Goal: Task Accomplishment & Management: Manage account settings

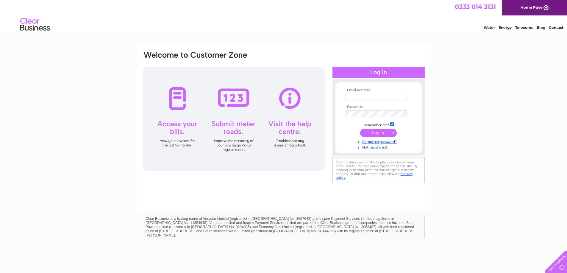
type input "Elaine@jemit.co.uk"
drag, startPoint x: 380, startPoint y: 133, endPoint x: 408, endPoint y: 132, distance: 28.3
click at [380, 133] on input "submit" at bounding box center [378, 133] width 37 height 8
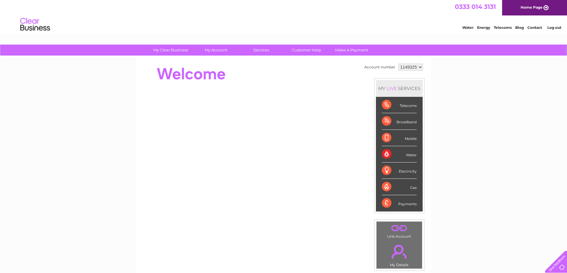
scroll to position [89, 0]
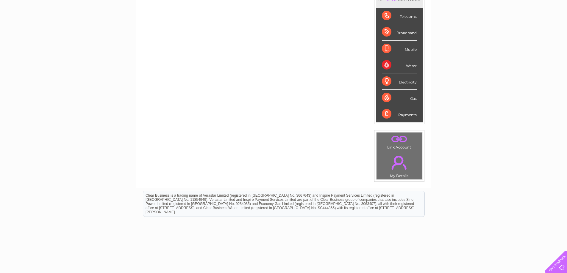
click at [397, 140] on link "." at bounding box center [399, 139] width 43 height 10
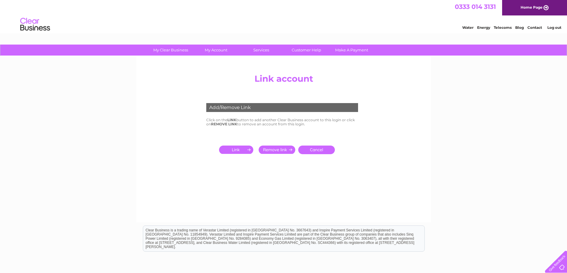
click at [237, 149] on input "submit" at bounding box center [237, 150] width 37 height 8
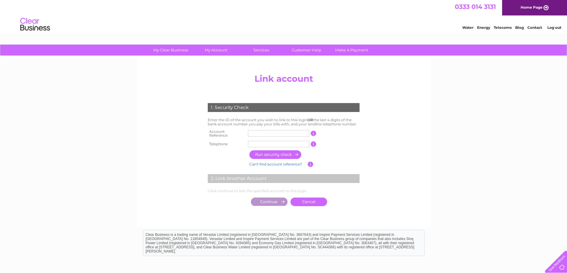
click at [266, 132] on input "text" at bounding box center [278, 133] width 61 height 7
type input "972379"
click at [262, 143] on input "text" at bounding box center [278, 144] width 61 height 7
type input "01334652681"
click at [286, 152] on input "button" at bounding box center [275, 155] width 52 height 9
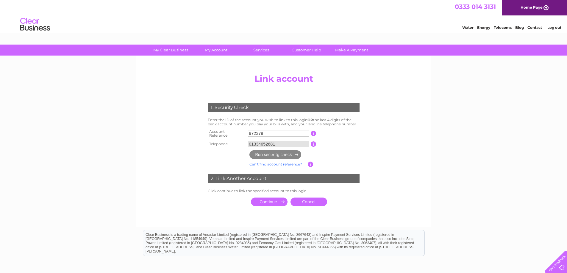
click at [268, 199] on input "submit" at bounding box center [269, 202] width 37 height 8
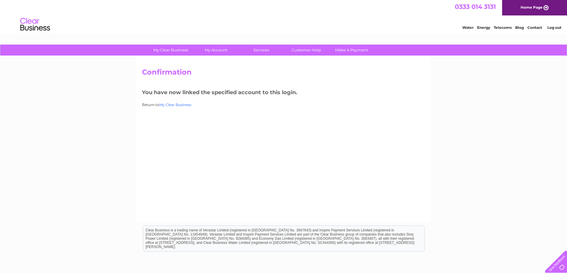
click at [176, 103] on link "My Clear Business" at bounding box center [175, 105] width 32 height 4
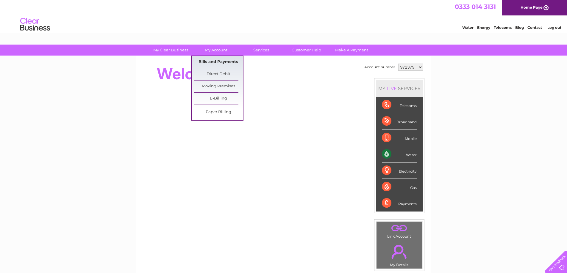
click at [209, 62] on link "Bills and Payments" at bounding box center [218, 62] width 49 height 12
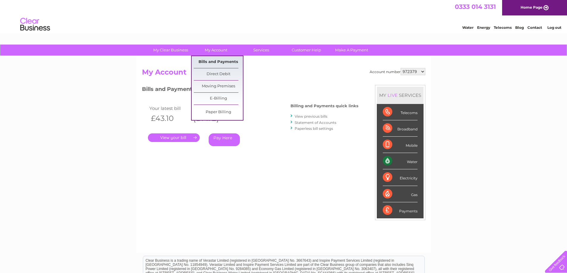
click at [210, 61] on link "Bills and Payments" at bounding box center [218, 62] width 49 height 12
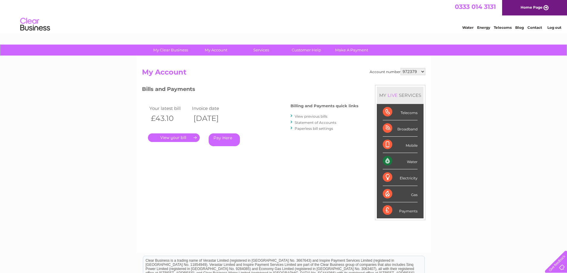
click at [175, 139] on link "." at bounding box center [174, 138] width 52 height 9
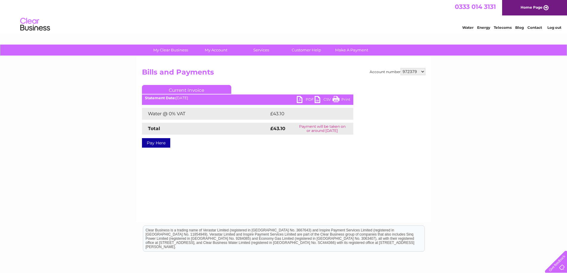
click at [307, 101] on link "PDF" at bounding box center [306, 100] width 18 height 9
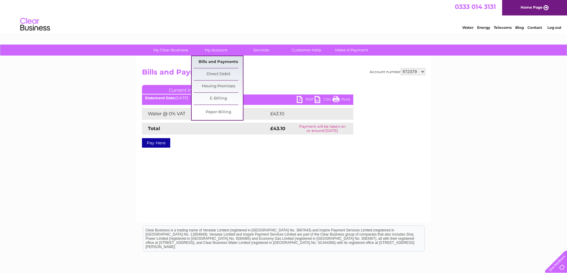
click at [217, 60] on link "Bills and Payments" at bounding box center [218, 62] width 49 height 12
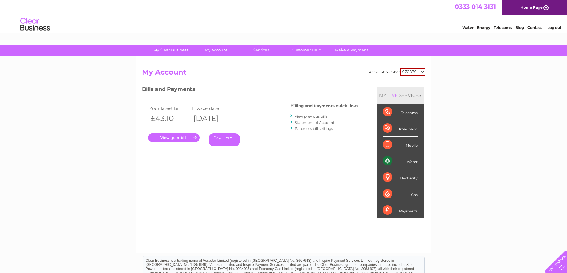
click at [412, 164] on div "Water" at bounding box center [400, 161] width 35 height 16
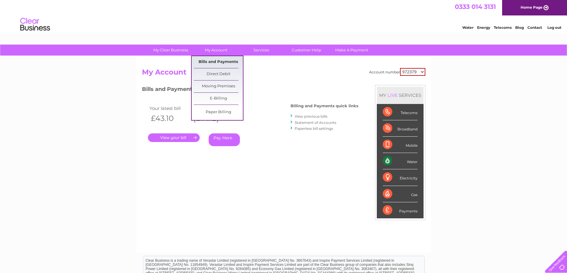
click at [215, 60] on link "Bills and Payments" at bounding box center [218, 62] width 49 height 12
click at [220, 96] on link "E-Billing" at bounding box center [218, 99] width 49 height 12
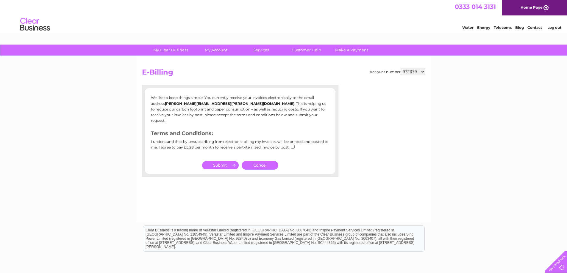
click at [101, 137] on div "My Clear Business Login Details My Details My Preferences Link Account My Accou…" at bounding box center [283, 185] width 567 height 280
click at [262, 161] on link "Cancel" at bounding box center [260, 165] width 37 height 9
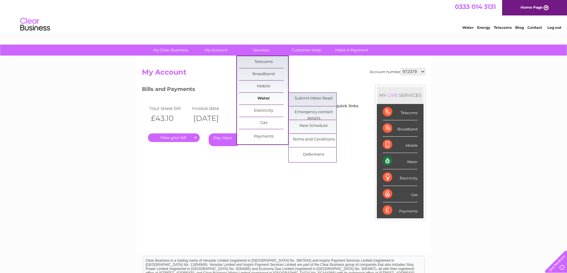
click at [259, 96] on link "Water" at bounding box center [263, 99] width 49 height 12
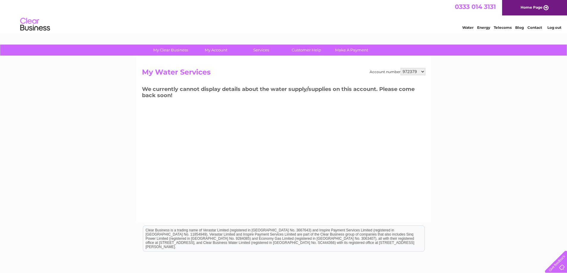
click at [328, 62] on div "Account number 972379 1149325 My Water Services We currently cannot display det…" at bounding box center [283, 139] width 295 height 167
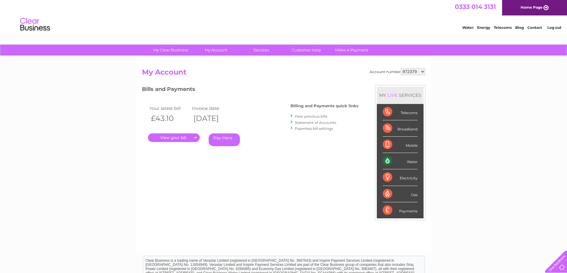
click at [320, 115] on link "View previous bills" at bounding box center [311, 116] width 33 height 4
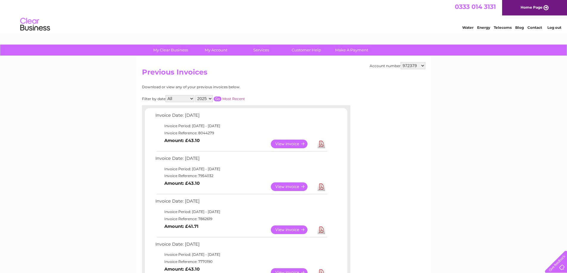
scroll to position [60, 0]
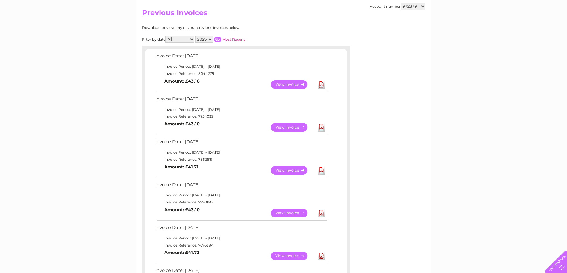
click at [289, 125] on link "View" at bounding box center [293, 127] width 44 height 9
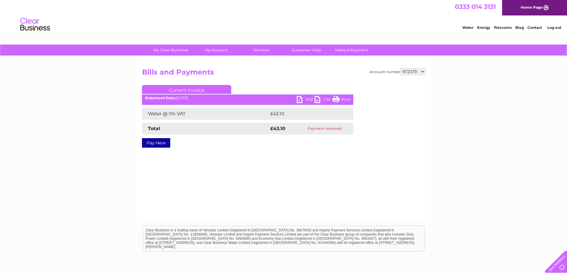
click at [307, 100] on link "PDF" at bounding box center [306, 100] width 18 height 9
